Goal: Information Seeking & Learning: Learn about a topic

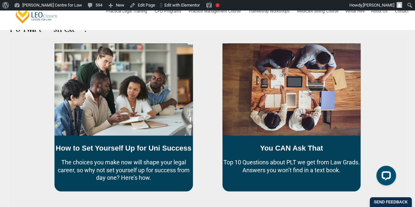
scroll to position [397, 0]
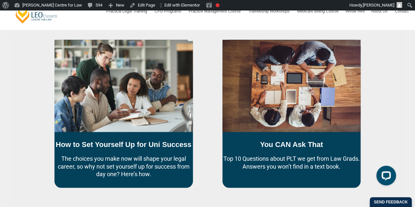
drag, startPoint x: 417, startPoint y: 29, endPoint x: 44, endPoint y: 156, distance: 393.7
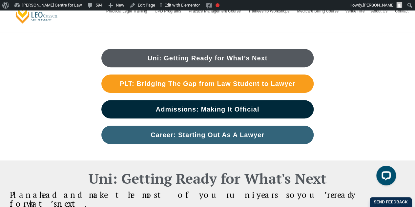
click at [363, 91] on div "Uni: Getting Ready for What’s Next PLT: Bridging The Gap from Law Student to La…" at bounding box center [207, 97] width 415 height 128
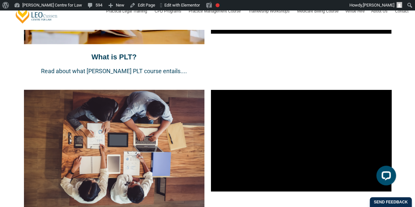
scroll to position [759, 0]
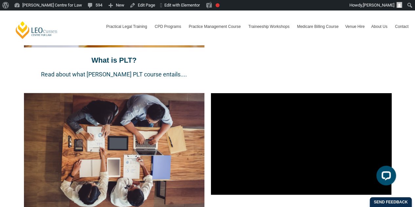
drag, startPoint x: 401, startPoint y: 60, endPoint x: 408, endPoint y: 60, distance: 7.2
click at [406, 60] on div "PLT: Bridging the Gap from Law Student to Lawyer Everything you need to know to…" at bounding box center [207, 144] width 415 height 538
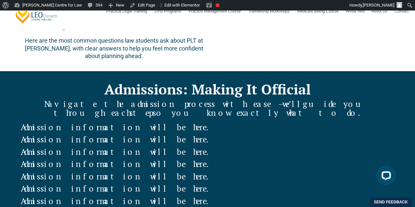
scroll to position [975, 0]
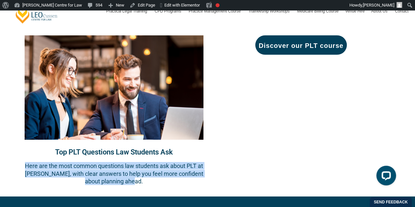
drag, startPoint x: 153, startPoint y: 157, endPoint x: 4, endPoint y: 139, distance: 150.1
copy p "Here are the most common questions law students ask about PLT at Leo Cussen, wi…"
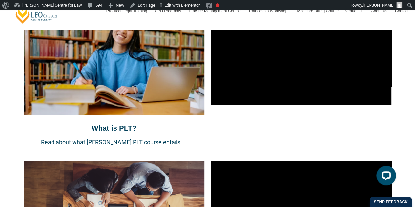
scroll to position [473, 0]
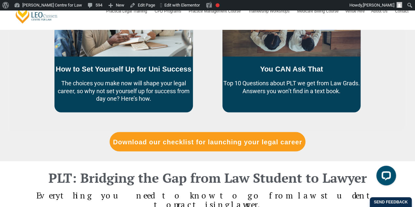
drag, startPoint x: 279, startPoint y: 66, endPoint x: 241, endPoint y: 49, distance: 41.9
drag, startPoint x: 241, startPoint y: 49, endPoint x: 266, endPoint y: 38, distance: 27.6
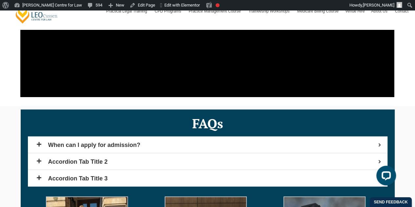
scroll to position [2093, 0]
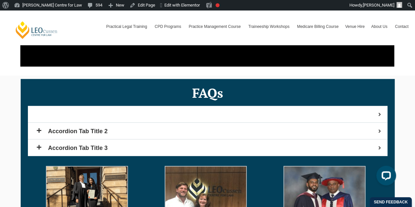
click at [157, 112] on span "When can I apply for admission?" at bounding box center [212, 115] width 329 height 6
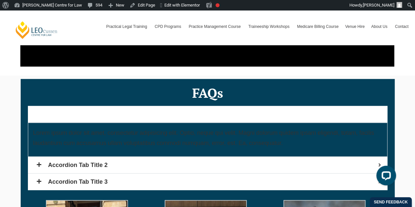
click at [239, 112] on span "When can I apply for admission?" at bounding box center [212, 115] width 329 height 6
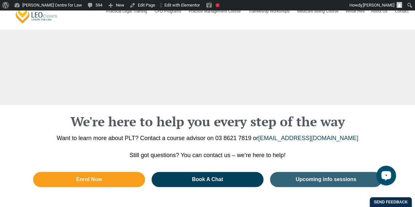
scroll to position [2608, 0]
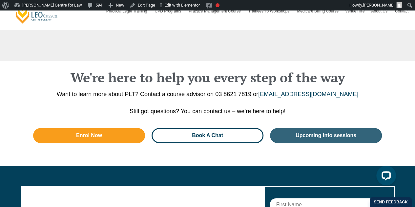
click at [218, 133] on span "Book A Chat" at bounding box center [207, 135] width 31 height 5
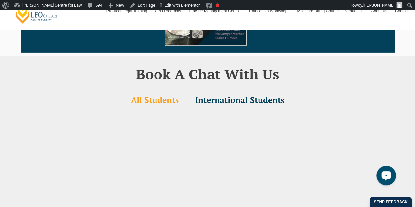
scroll to position [2207, 0]
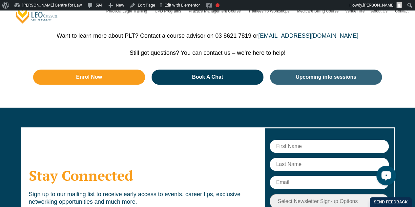
scroll to position [2698, 0]
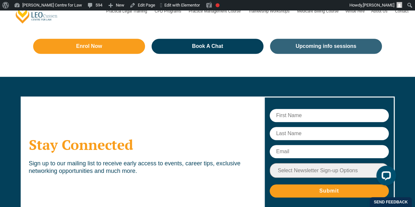
click at [381, 163] on select "Select Newsletter Sign-up Options Practical Legal Training - VIC Practical Lega…" at bounding box center [329, 170] width 119 height 15
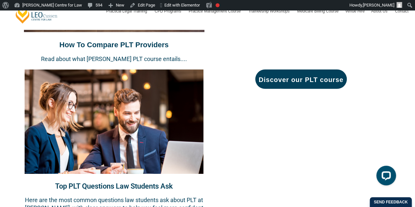
scroll to position [958, 0]
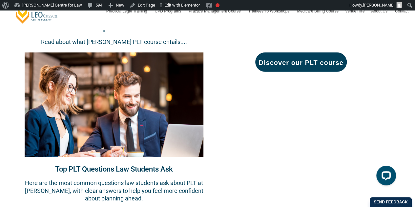
drag, startPoint x: 131, startPoint y: 134, endPoint x: 29, endPoint y: 91, distance: 111.2
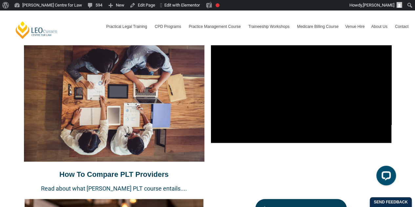
scroll to position [921, 0]
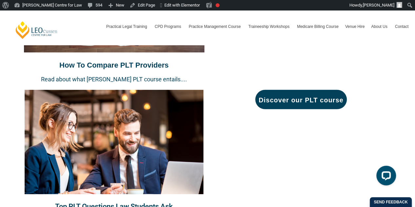
drag, startPoint x: 334, startPoint y: 61, endPoint x: 348, endPoint y: 69, distance: 15.9
drag, startPoint x: 348, startPoint y: 69, endPoint x: 382, endPoint y: 71, distance: 33.9
click at [384, 90] on div "Discover our PLT course" at bounding box center [301, 99] width 181 height 19
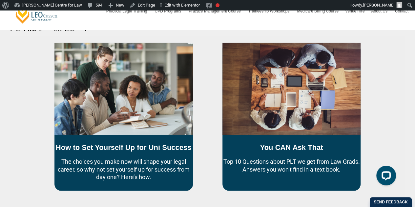
scroll to position [398, 0]
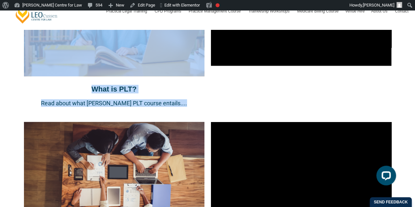
drag, startPoint x: 417, startPoint y: 33, endPoint x: 399, endPoint y: 58, distance: 31.5
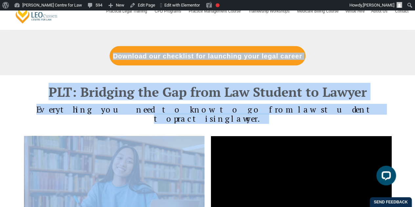
scroll to position [556, 0]
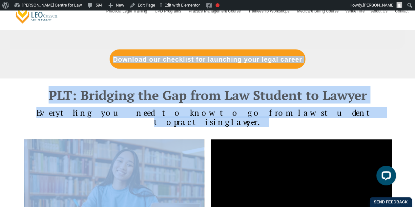
click at [387, 88] on h2 "PLT: Bridging the Gap from Law Student to Lawyer" at bounding box center [208, 94] width 374 height 13
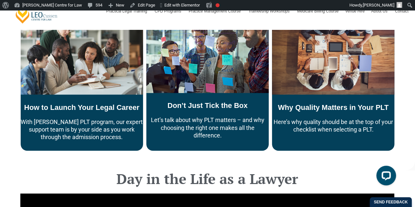
scroll to position [1868, 0]
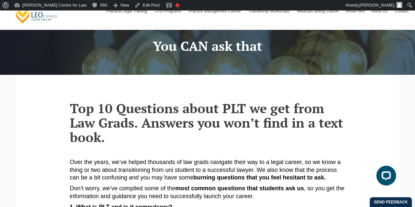
scroll to position [49, 0]
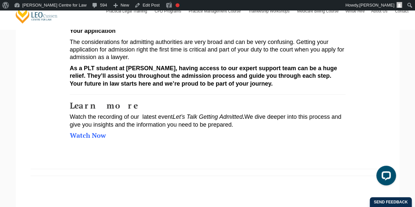
scroll to position [482, 0]
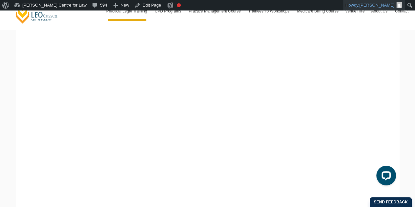
scroll to position [143, 0]
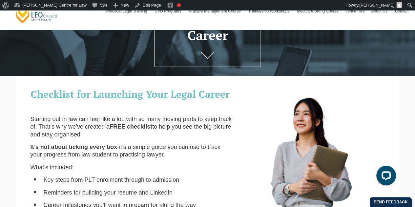
scroll to position [219, 0]
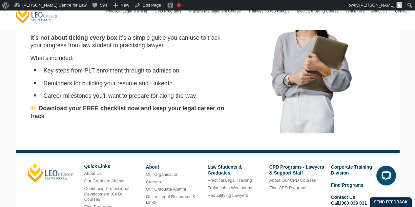
click at [90, 106] on div "Checklist for Launching Your Legal Career Starting out in law can feel like a l…" at bounding box center [132, 49] width 212 height 152
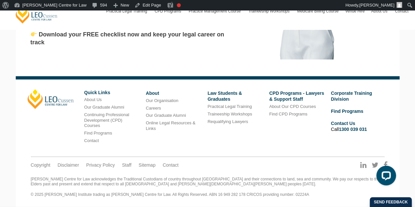
scroll to position [184, 0]
